Goal: Navigation & Orientation: Find specific page/section

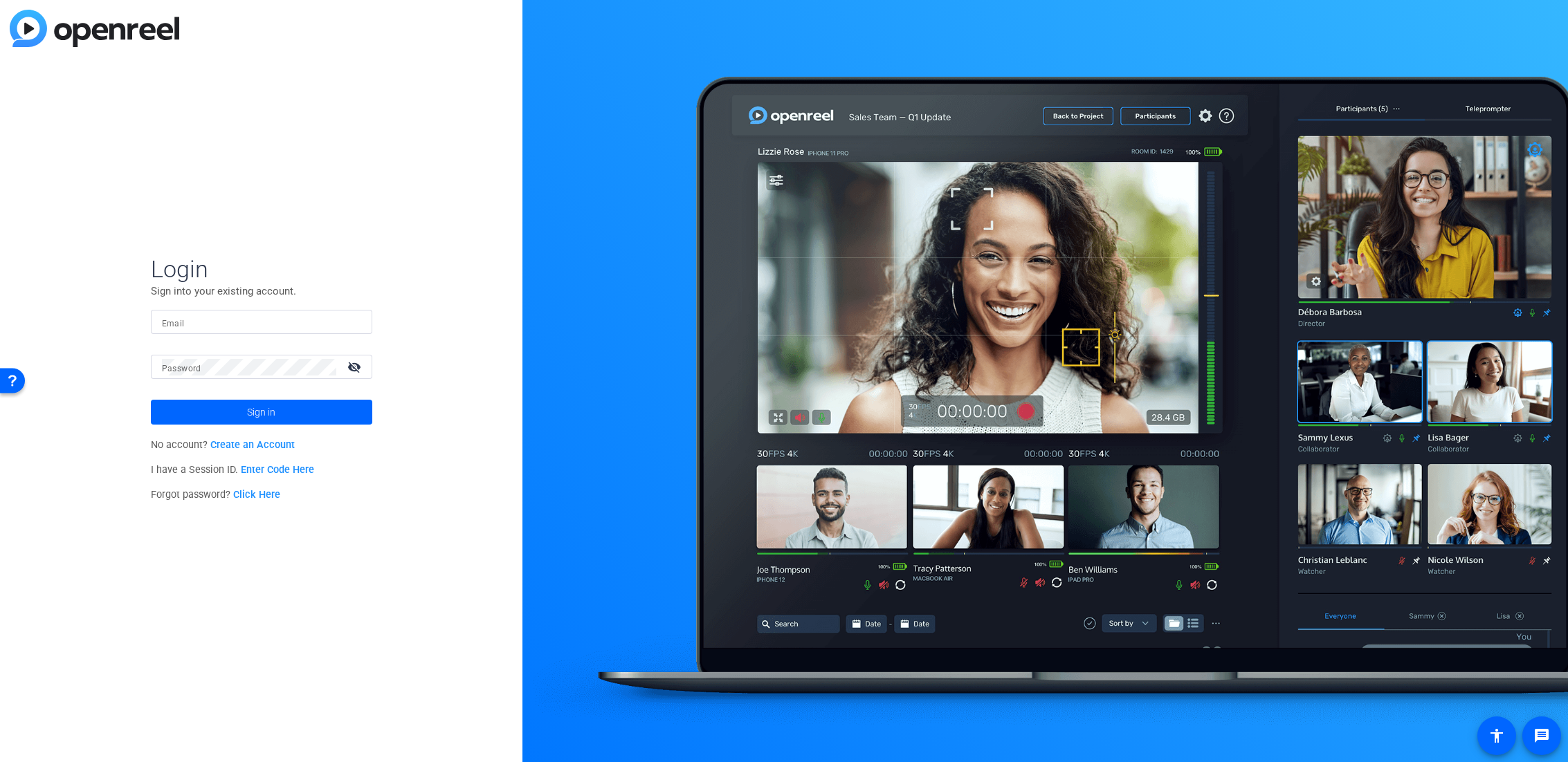
click at [232, 328] on input "Email" at bounding box center [262, 322] width 199 height 17
paste input "[PERSON_NAME][EMAIL_ADDRESS][DOMAIN_NAME]"
type input "[PERSON_NAME][EMAIL_ADDRESS][DOMAIN_NAME]"
click at [240, 390] on mat-form-field "Password visibility_off" at bounding box center [261, 377] width 221 height 45
click at [226, 395] on mat-form-field "Password visibility_off" at bounding box center [261, 377] width 221 height 45
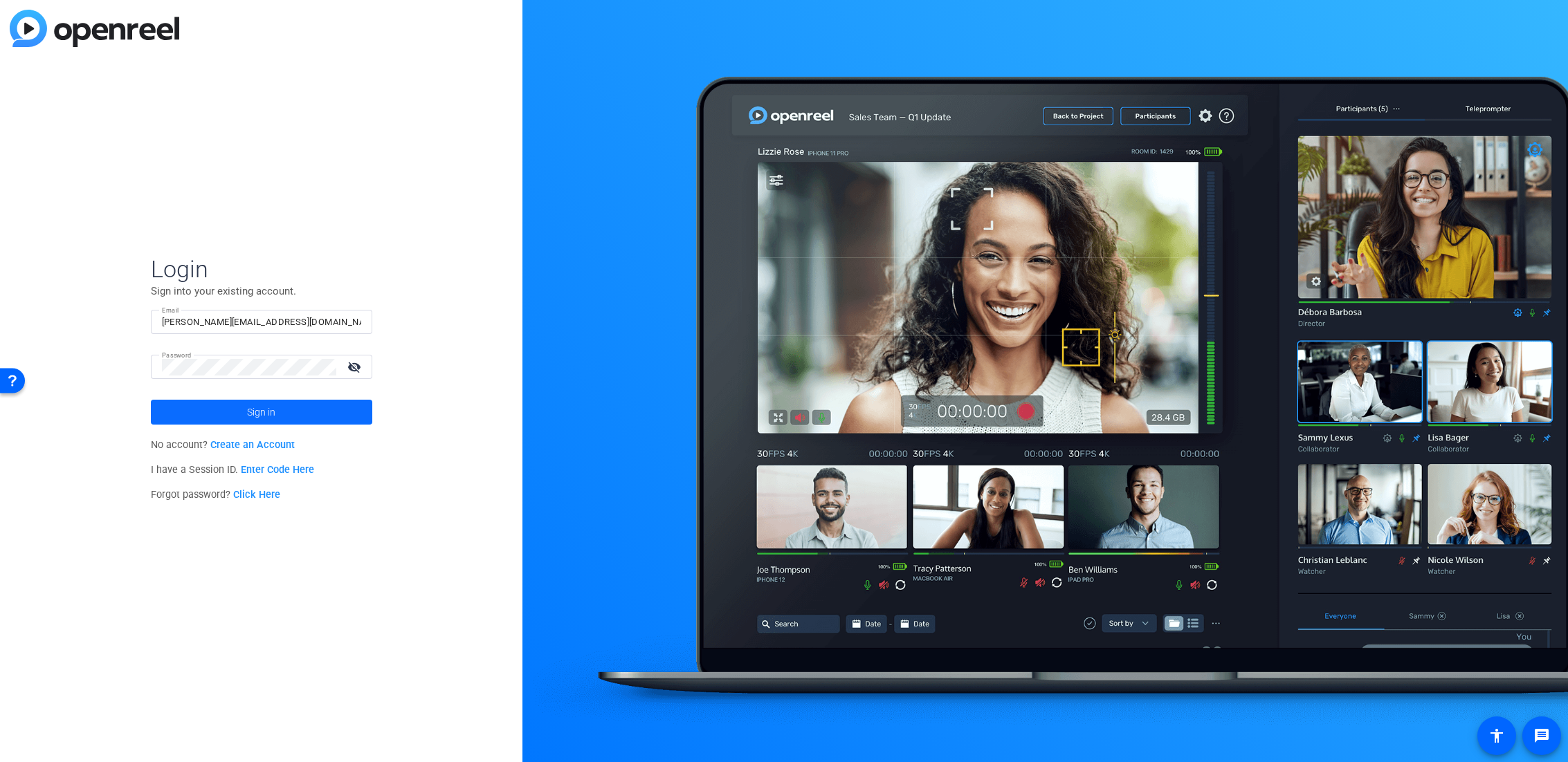
click at [224, 403] on span at bounding box center [261, 412] width 221 height 33
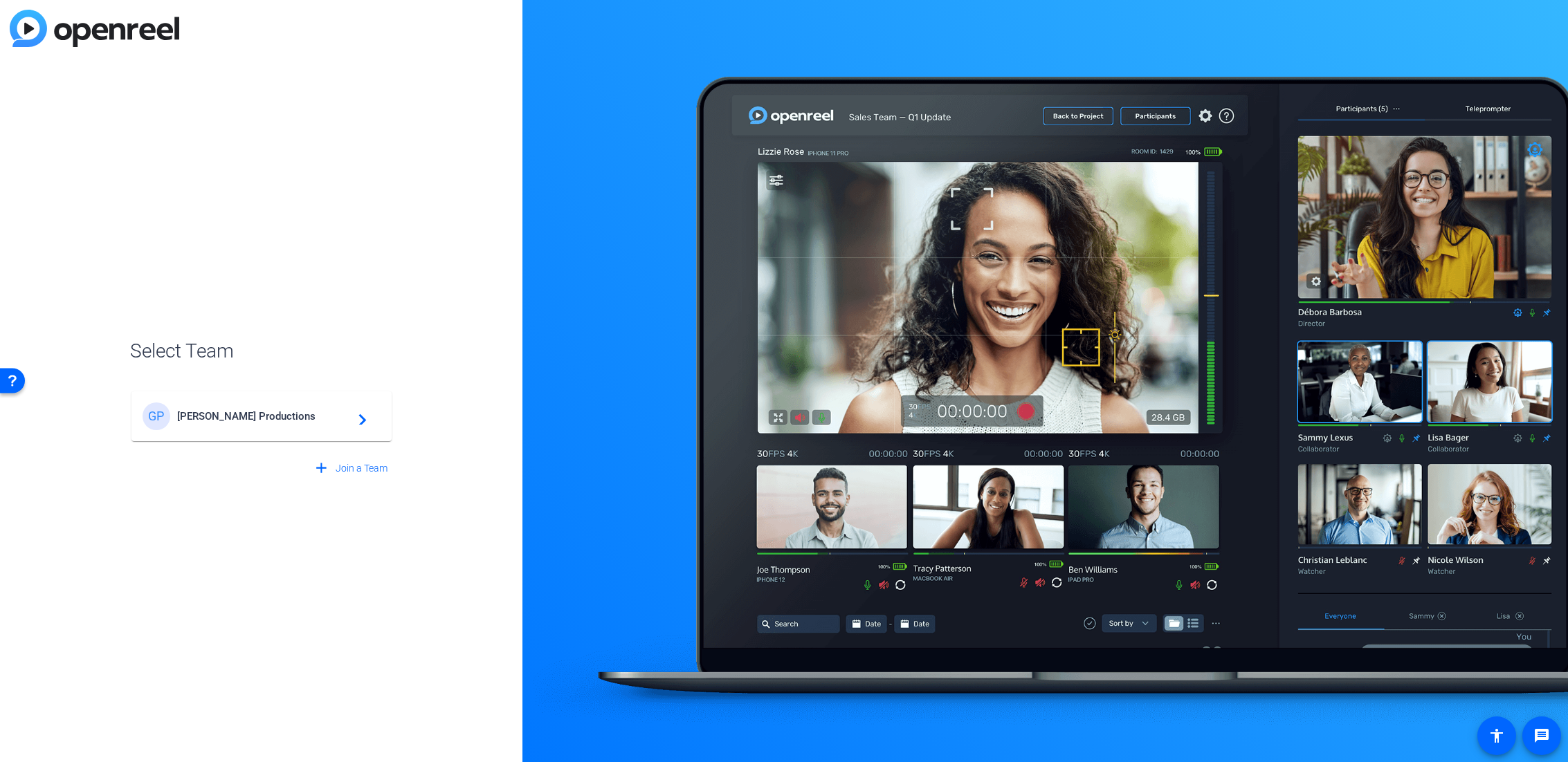
click at [219, 421] on span "[PERSON_NAME] Productions" at bounding box center [264, 417] width 173 height 12
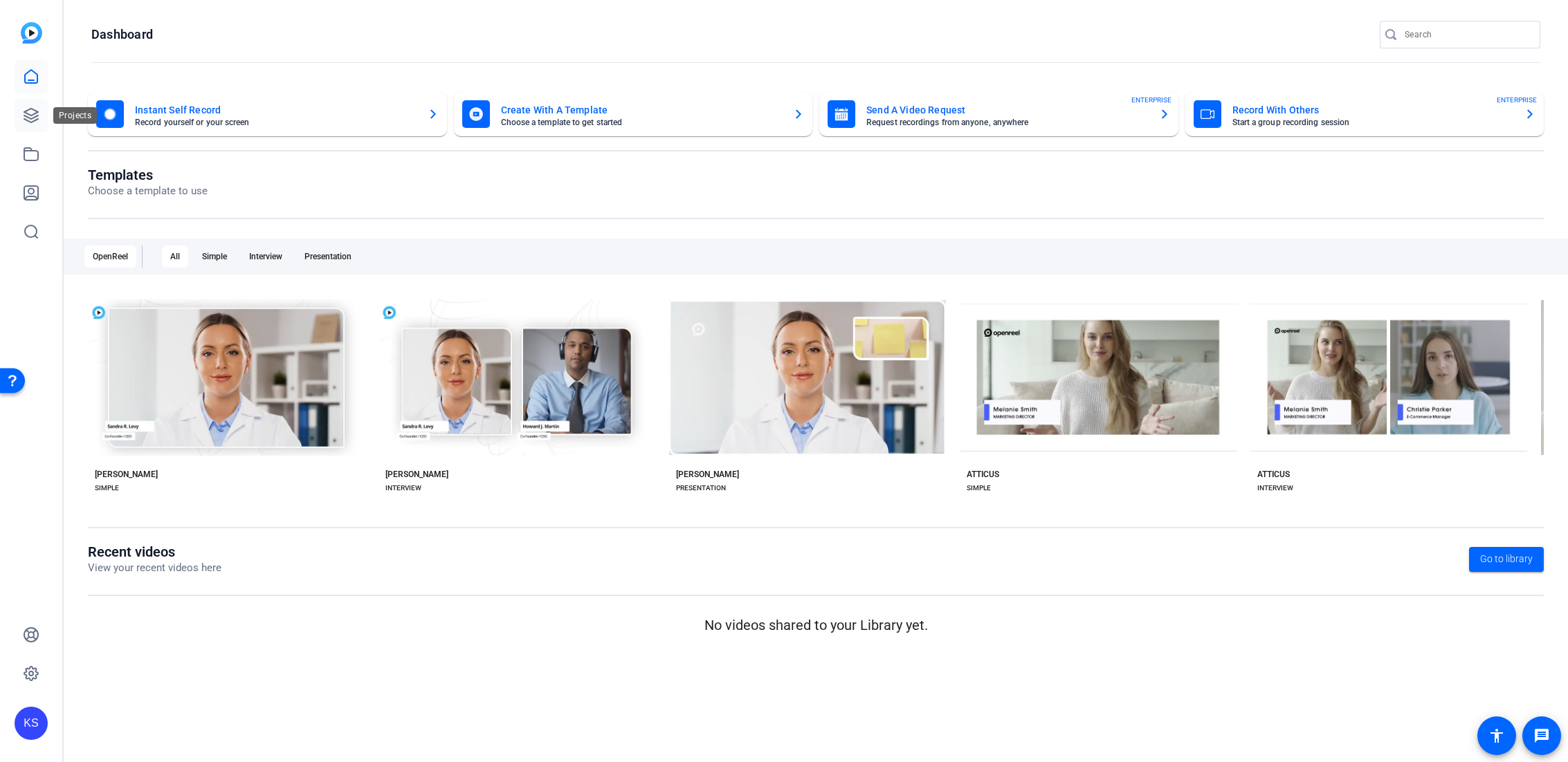
click at [32, 123] on icon at bounding box center [31, 115] width 17 height 17
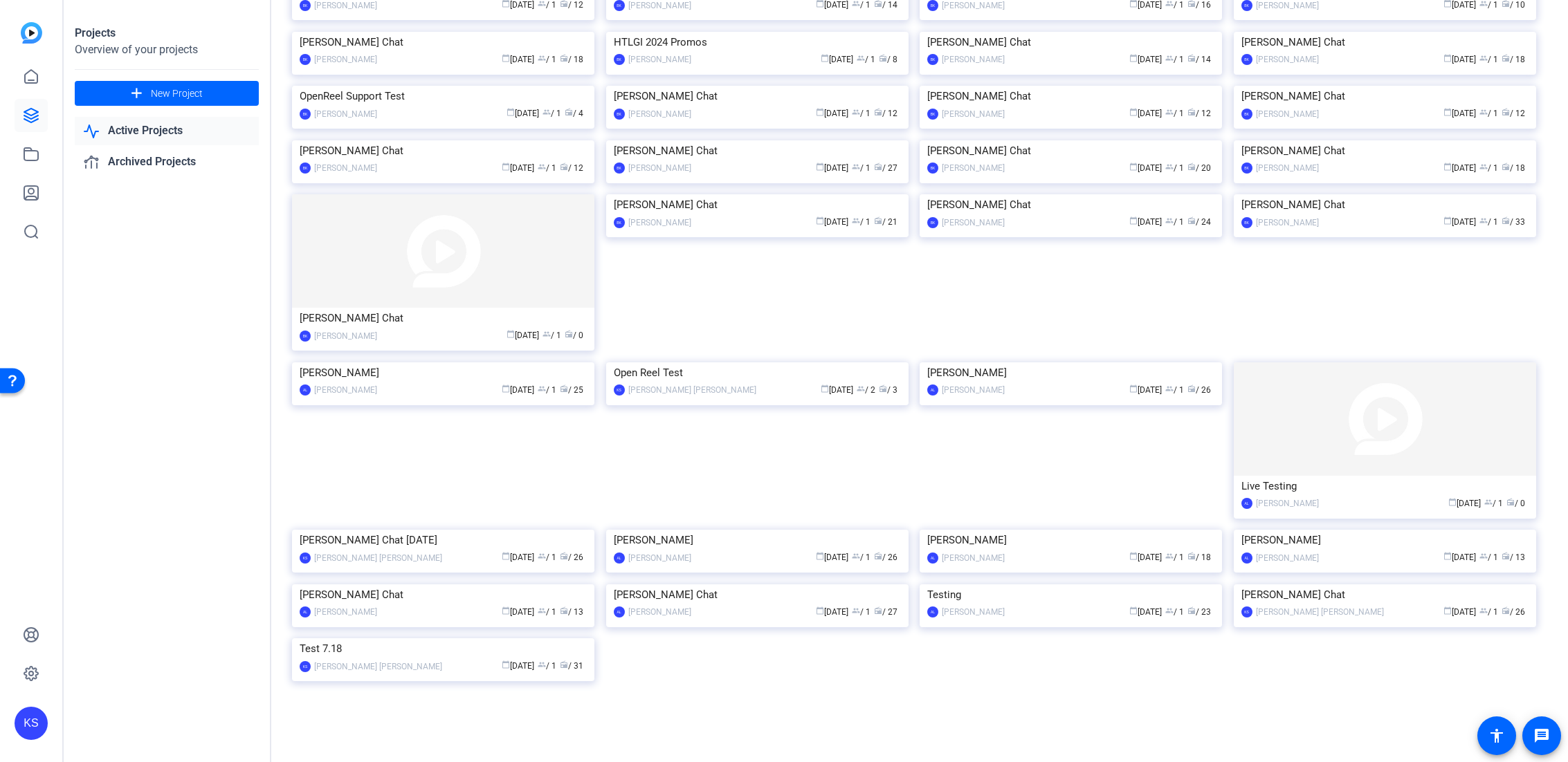
scroll to position [2260, 0]
click at [178, 162] on link "Archived Projects" at bounding box center [167, 162] width 184 height 28
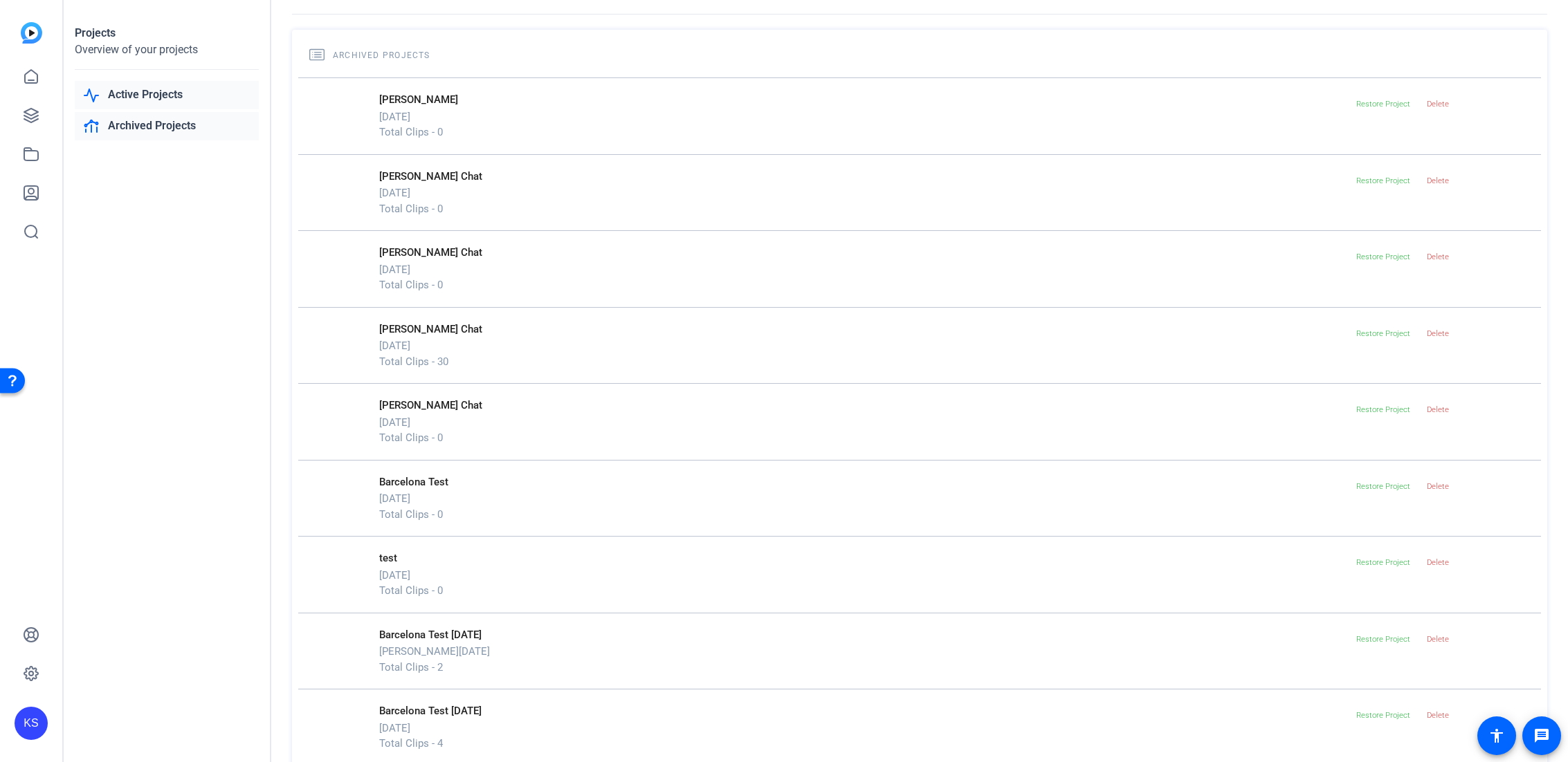
scroll to position [0, 0]
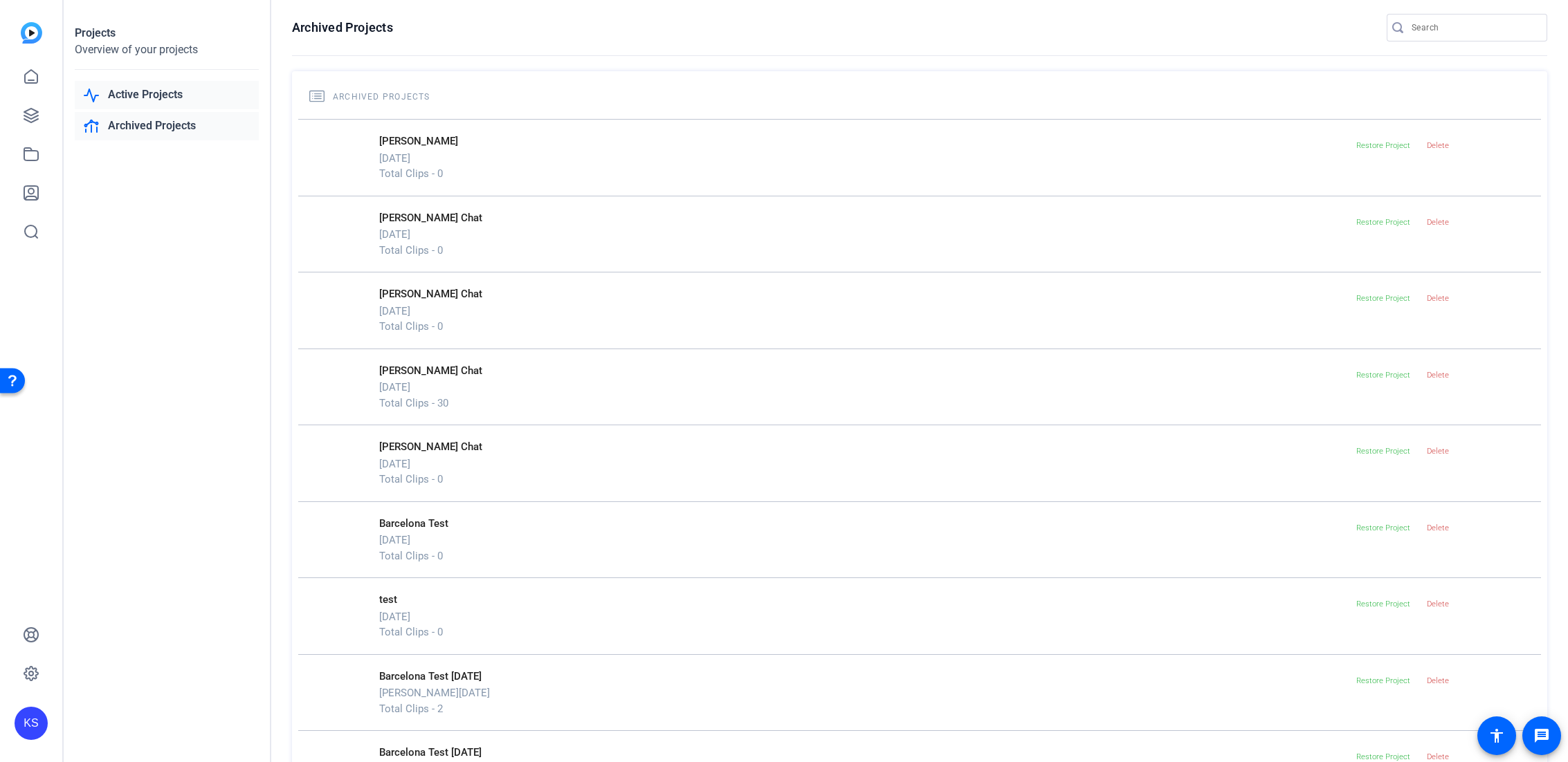
click at [182, 83] on link "Active Projects" at bounding box center [167, 95] width 184 height 28
